Goal: Information Seeking & Learning: Learn about a topic

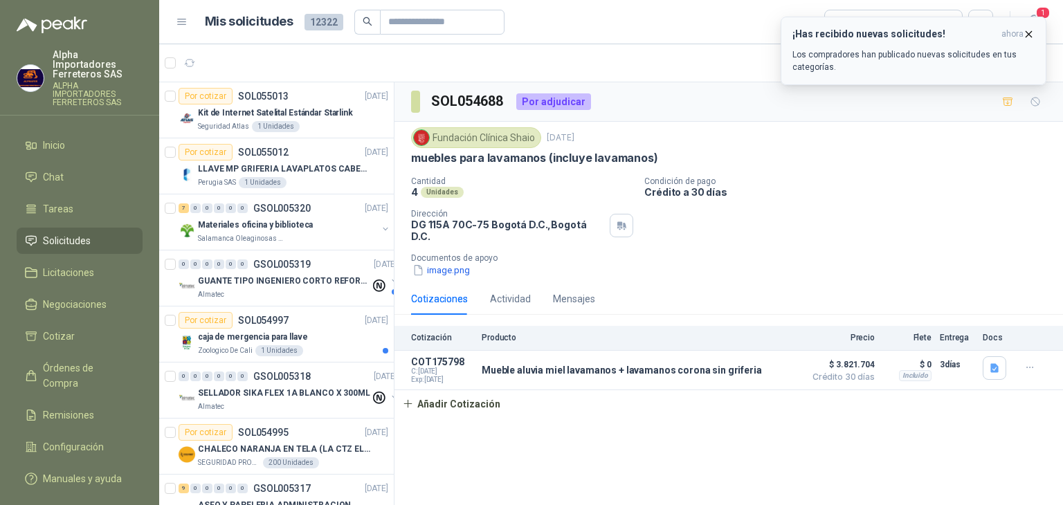
click at [840, 63] on p "Los compradores han publicado nuevas solicitudes en tus categorías." at bounding box center [913, 60] width 242 height 25
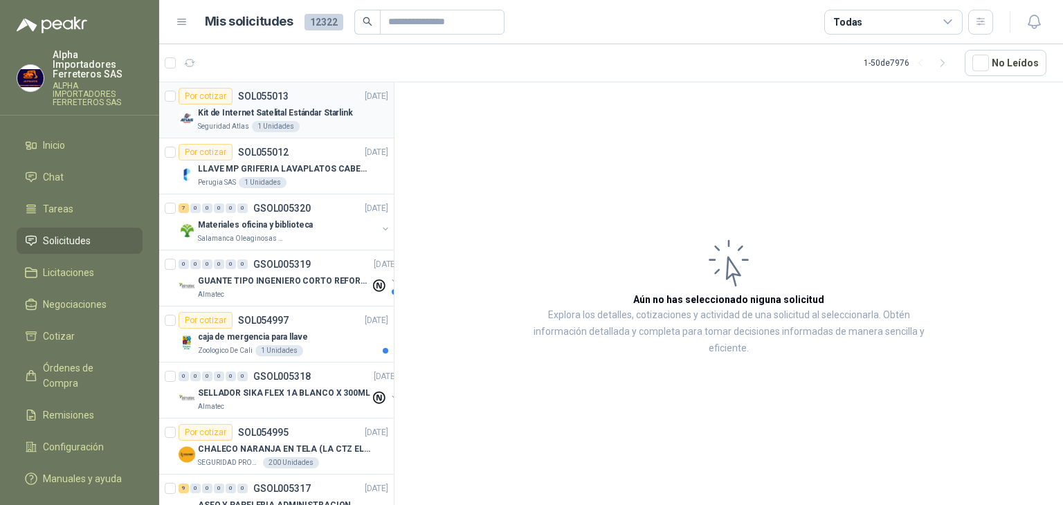
click at [318, 121] on div "Seguridad Atlas 1 Unidades" at bounding box center [293, 126] width 190 height 11
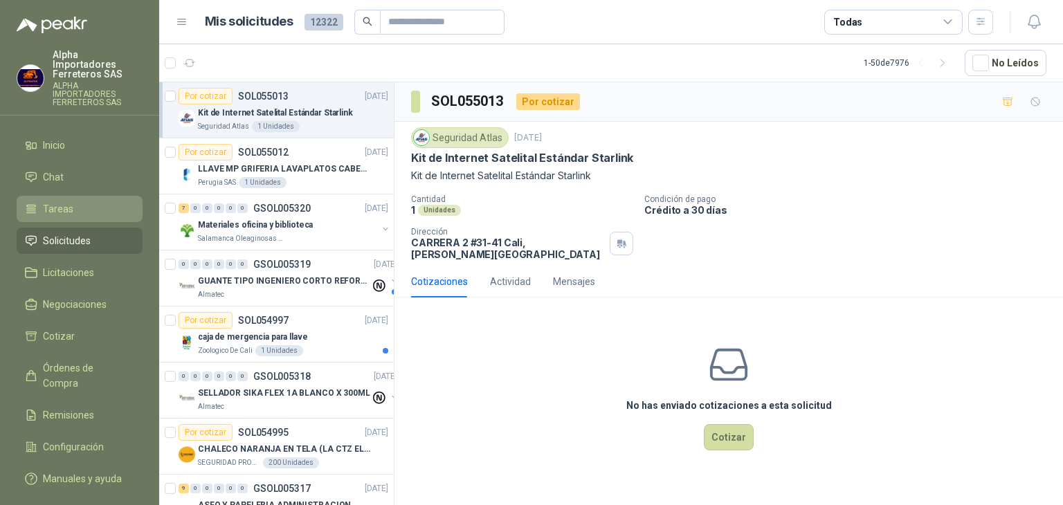
click at [45, 201] on span "Tareas" at bounding box center [58, 208] width 30 height 15
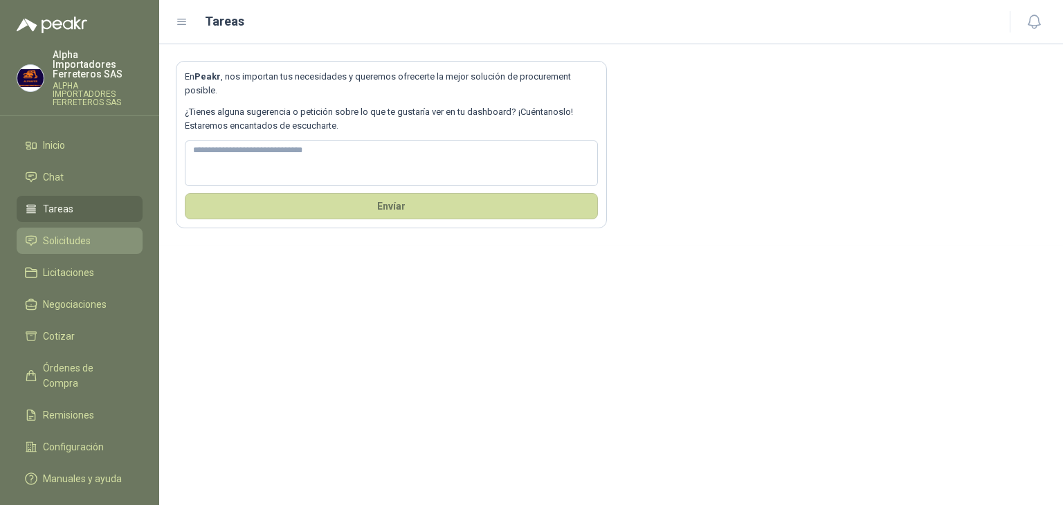
click at [67, 233] on span "Solicitudes" at bounding box center [67, 240] width 48 height 15
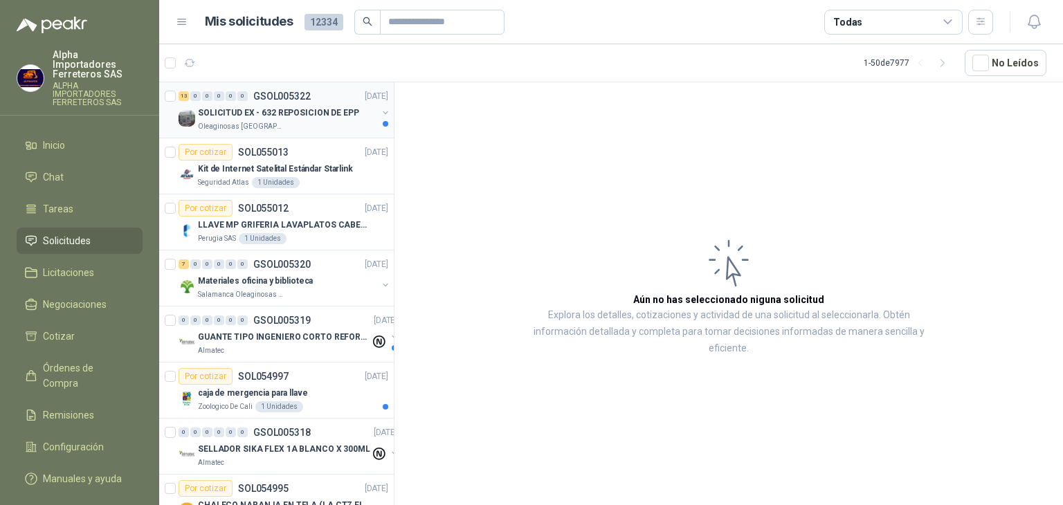
click at [271, 120] on div "SOLICITUD EX - 632 REPOSICION DE EPP" at bounding box center [287, 113] width 179 height 17
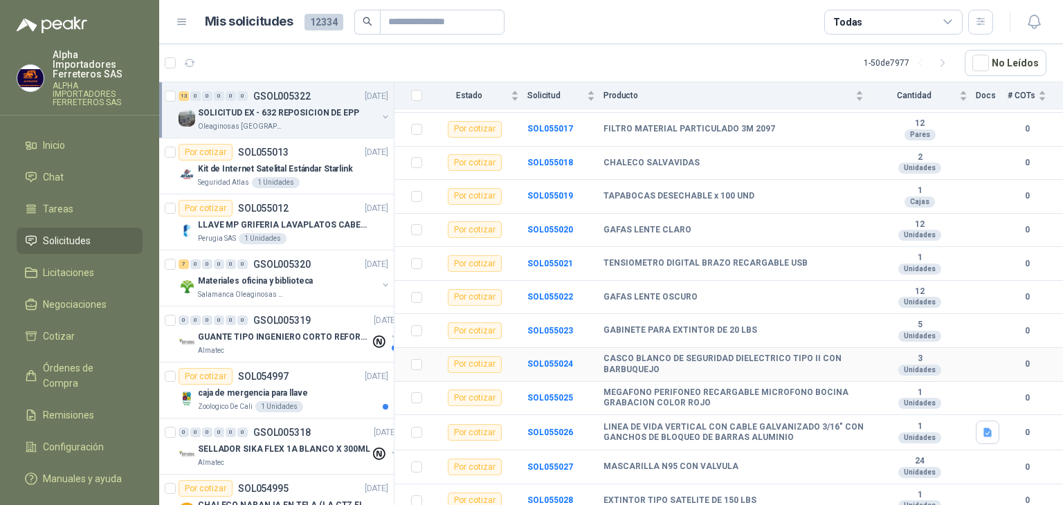
scroll to position [194, 0]
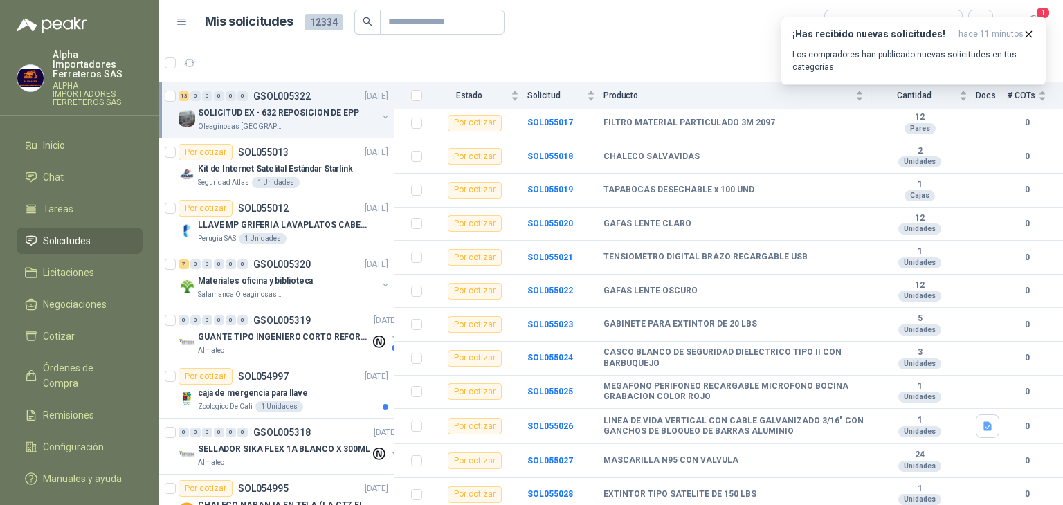
click at [678, 46] on article "1 - 50 de 7977 No Leídos" at bounding box center [611, 62] width 904 height 37
click at [810, 53] on p "Los compradores han publicado nuevas solicitudes en tus categorías." at bounding box center [913, 60] width 242 height 25
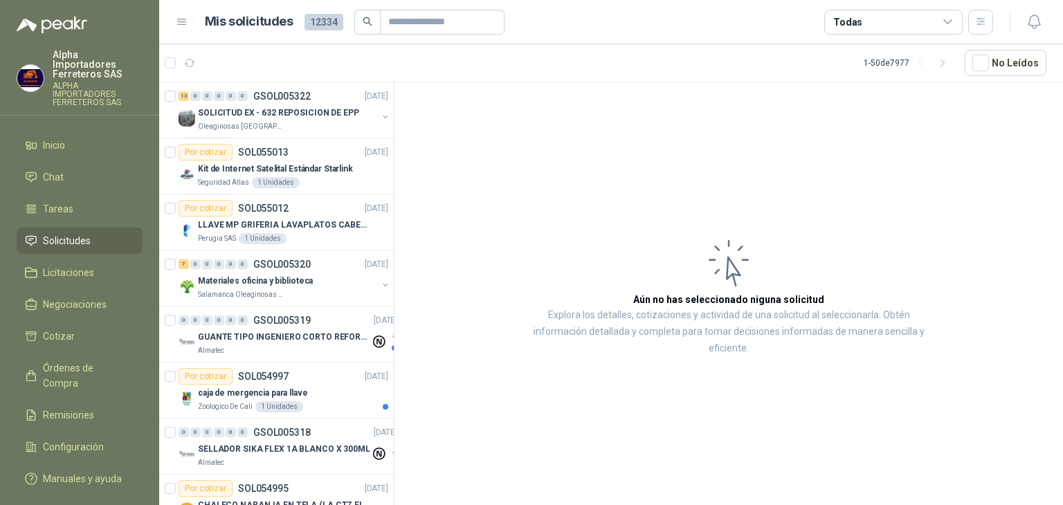
click at [484, 109] on article "Aún no has seleccionado niguna solicitud Explora los detalles, cotizaciones y a…" at bounding box center [729, 296] width 669 height 428
